Goal: Task Accomplishment & Management: Manage account settings

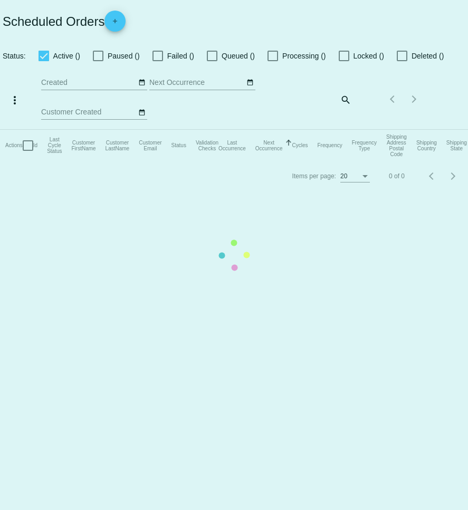
checkbox input "true"
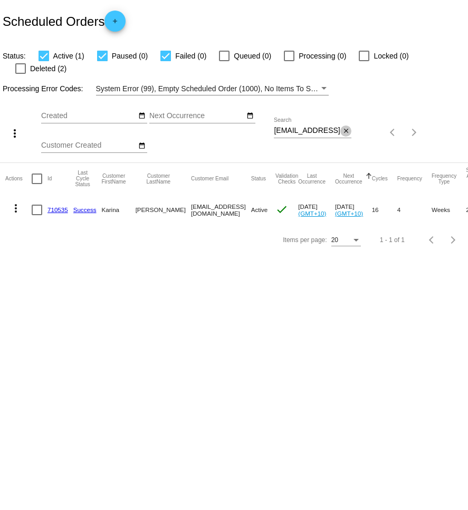
click at [342, 125] on button "close" at bounding box center [345, 130] width 11 height 11
click at [346, 124] on mat-icon "search" at bounding box center [345, 132] width 13 height 16
click at [334, 121] on app-dashboard-scheduled-orders "Scheduled Orders add Status: Active (1) Paused (0) Failed (0) Queued (0) Proces…" at bounding box center [234, 127] width 468 height 255
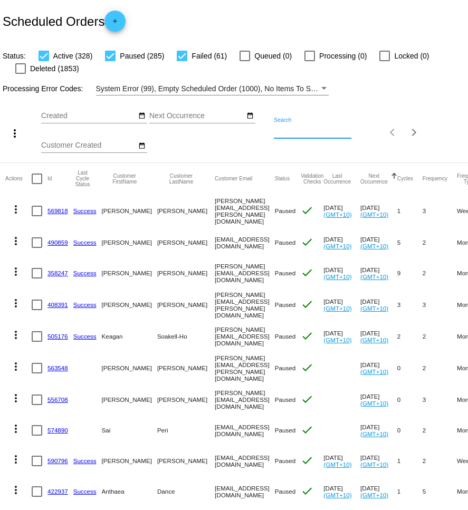
click at [287, 131] on input "Search" at bounding box center [313, 131] width 78 height 8
paste input "[EMAIL_ADDRESS][DOMAIN_NAME]"
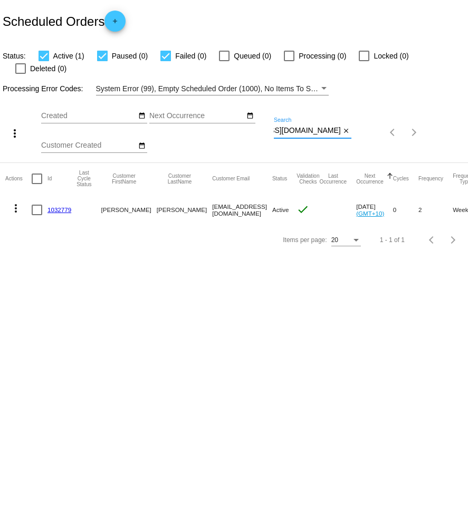
type input "[EMAIL_ADDRESS][DOMAIN_NAME]"
click at [15, 202] on mat-icon "more_vert" at bounding box center [15, 208] width 13 height 13
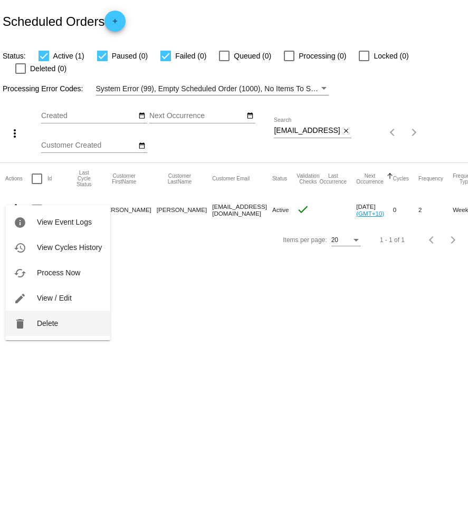
click at [57, 323] on span "Delete" at bounding box center [47, 323] width 21 height 8
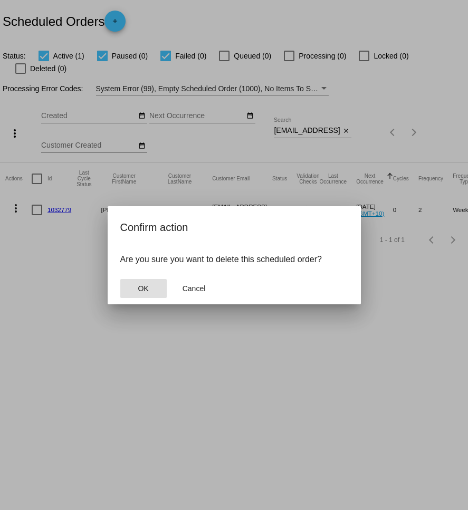
click at [144, 286] on span "OK" at bounding box center [143, 288] width 11 height 8
